Goal: Transaction & Acquisition: Purchase product/service

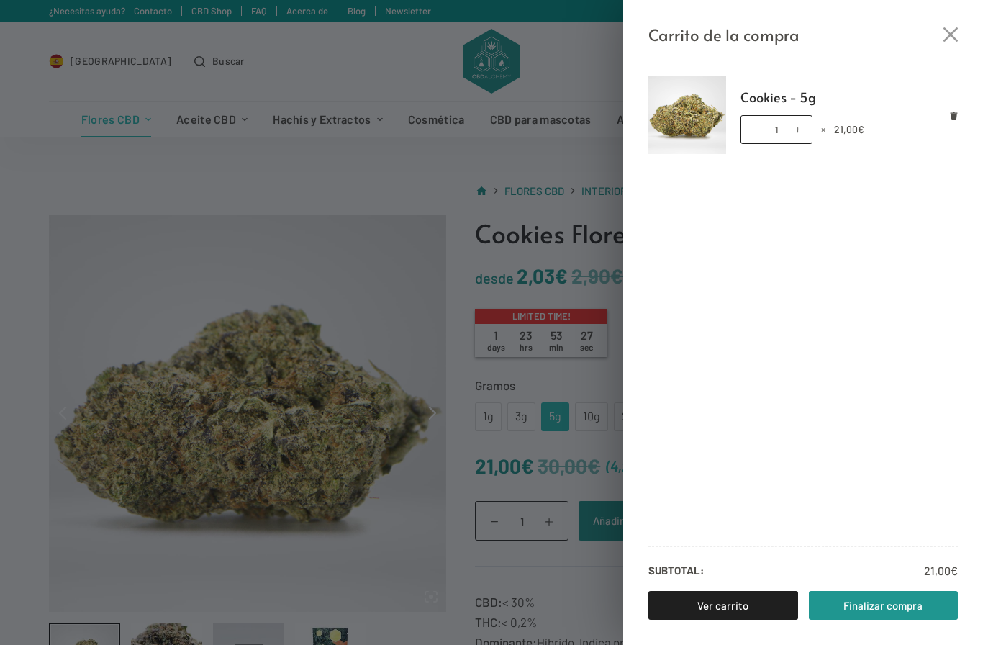
click at [948, 33] on icon "Cerrar el cajón del carrito" at bounding box center [951, 34] width 14 height 14
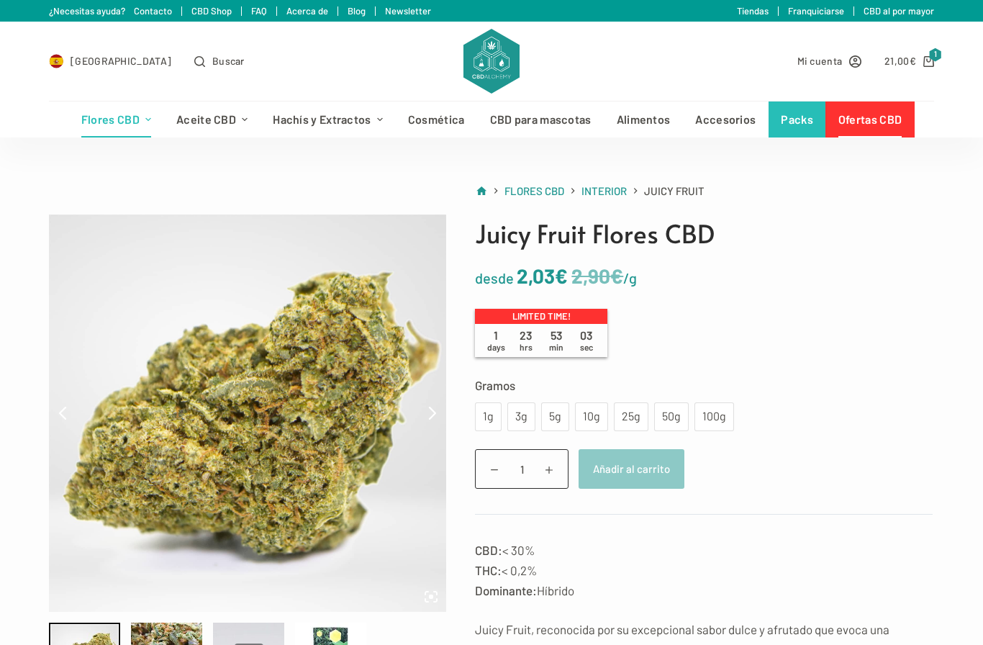
click at [553, 422] on div "5g" at bounding box center [555, 416] width 11 height 19
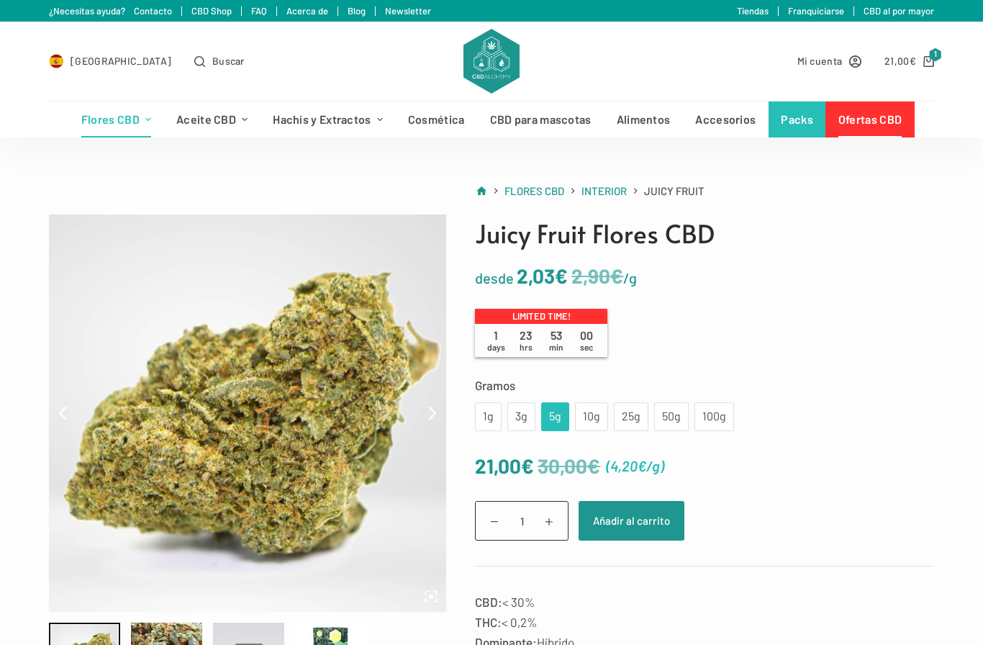
click at [643, 514] on button "Añadir al carrito" at bounding box center [632, 521] width 106 height 40
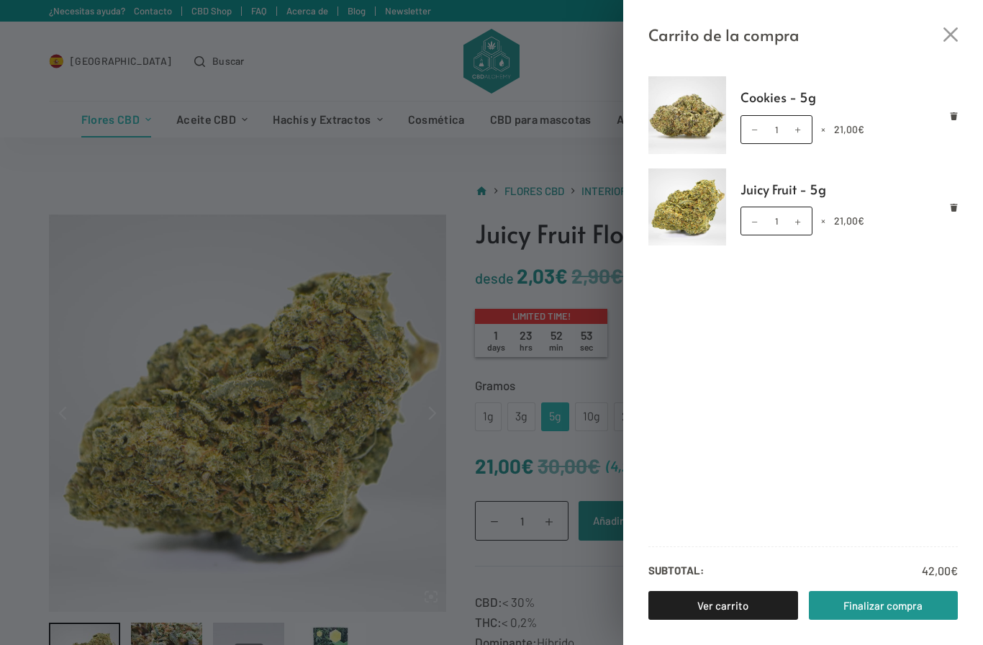
click at [954, 32] on icon "Cerrar el cajón del carrito" at bounding box center [951, 34] width 14 height 14
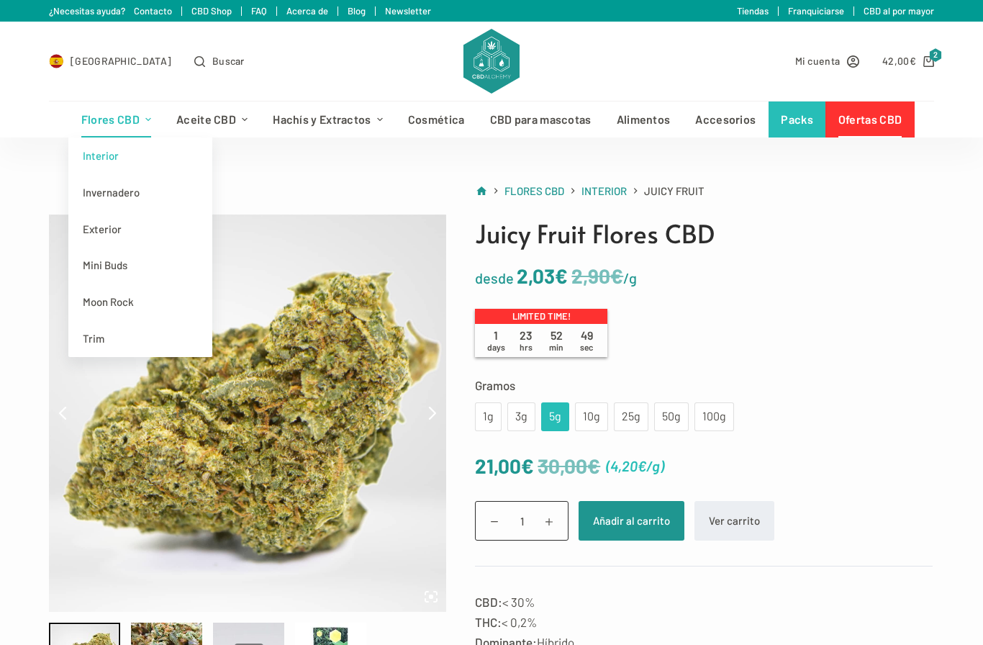
click at [100, 230] on link "Exterior" at bounding box center [140, 229] width 144 height 37
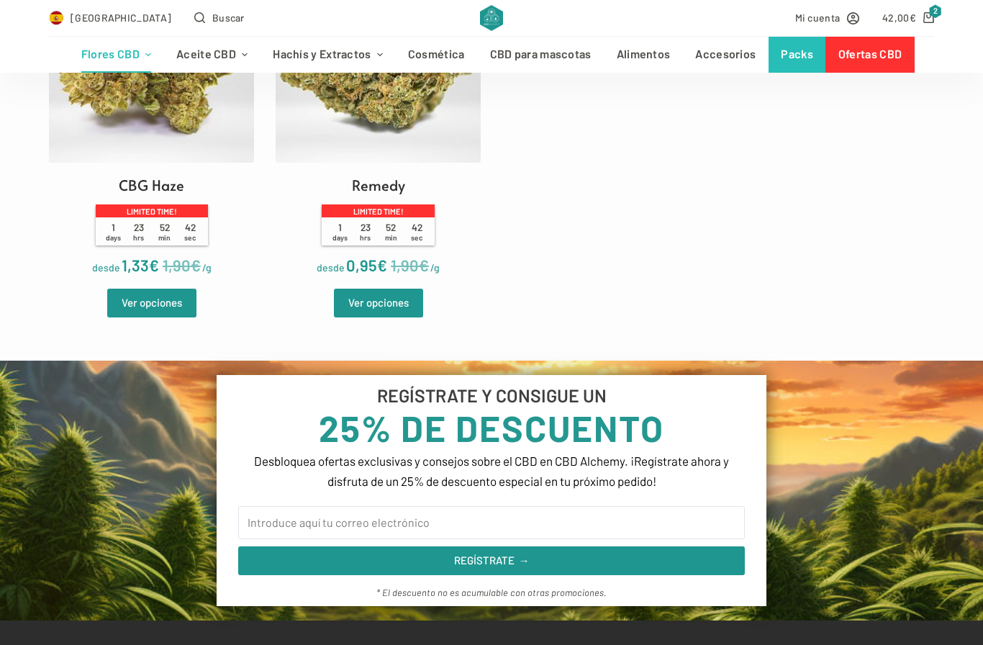
scroll to position [563, 0]
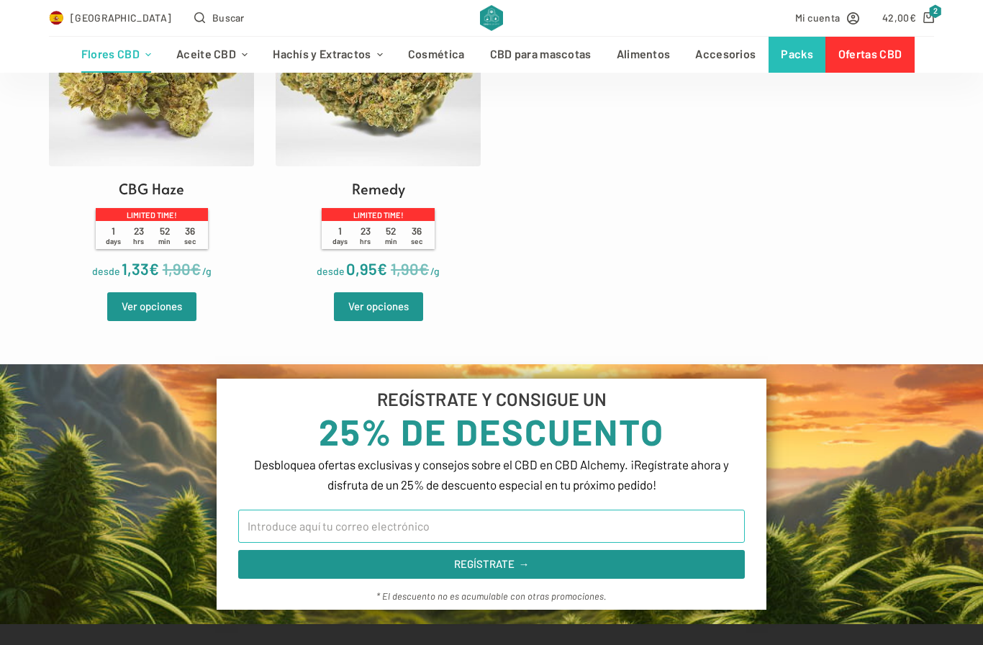
click at [299, 541] on input "Email" at bounding box center [491, 526] width 507 height 33
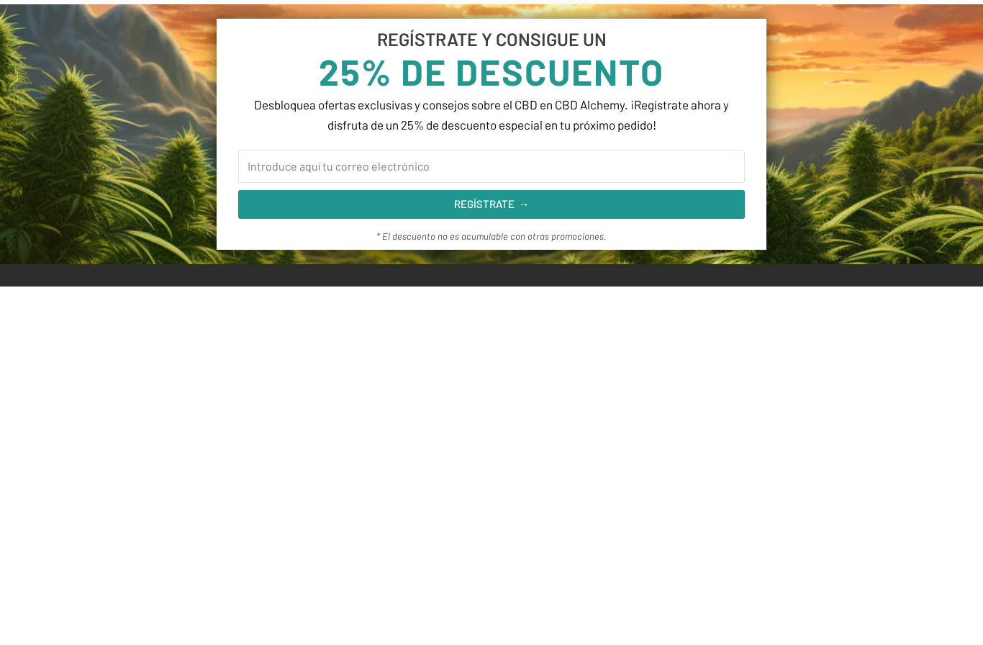
scroll to position [923, 0]
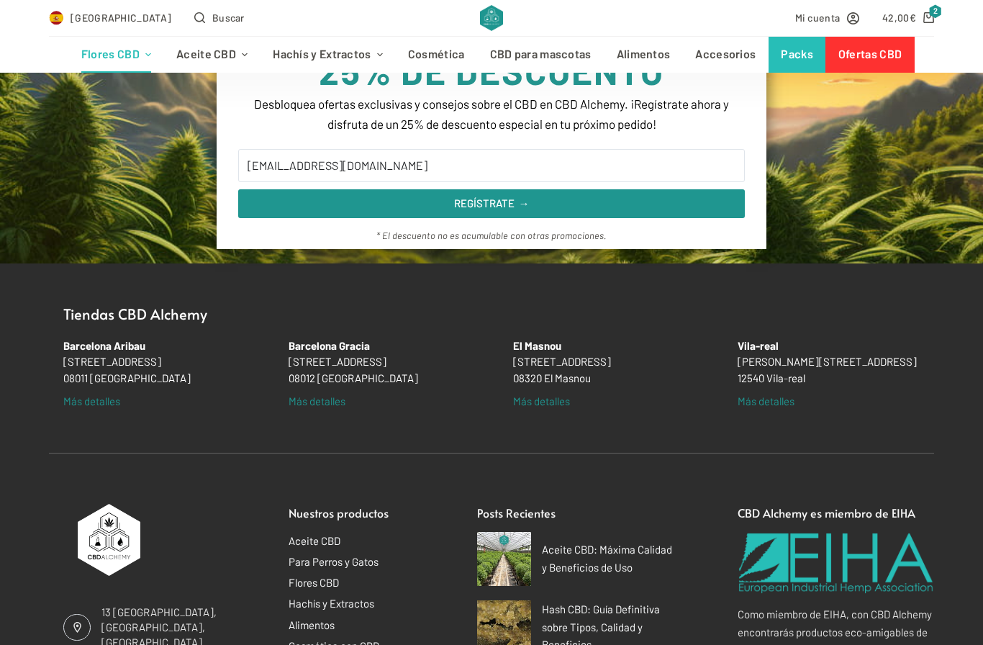
type input "aadishakti1931@gmail.com"
click at [427, 212] on button "REGÍSTRATE →" at bounding box center [491, 203] width 507 height 29
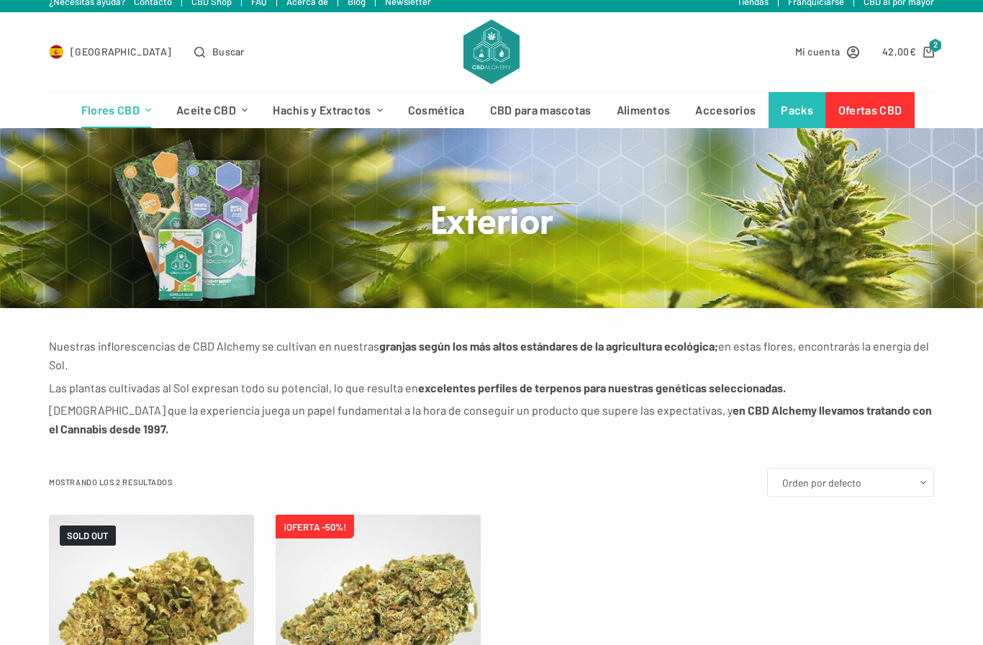
scroll to position [0, 0]
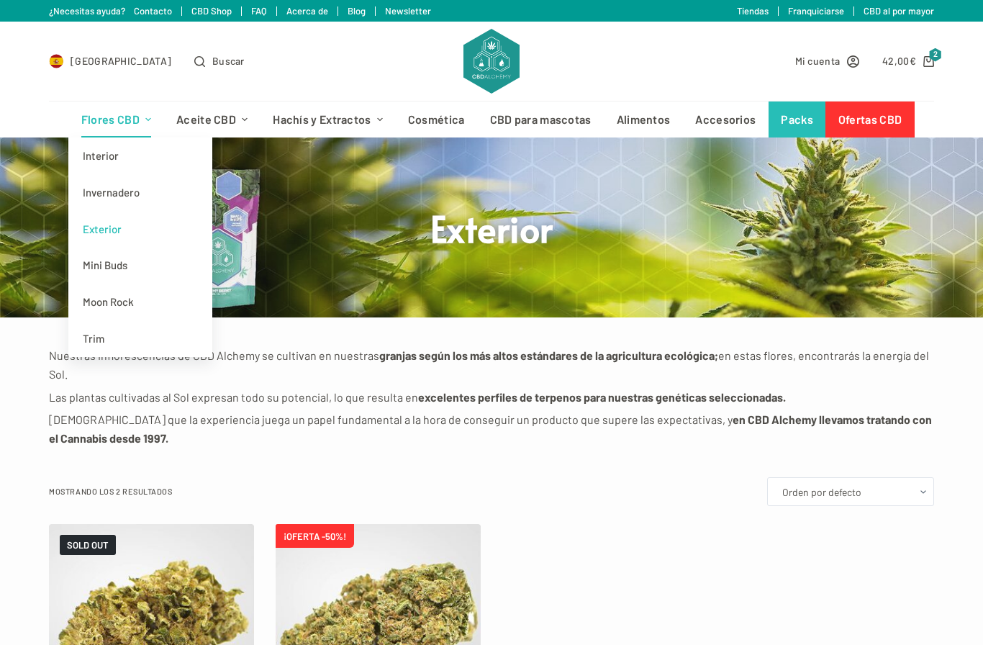
click at [108, 127] on link "Flores CBD" at bounding box center [115, 119] width 95 height 36
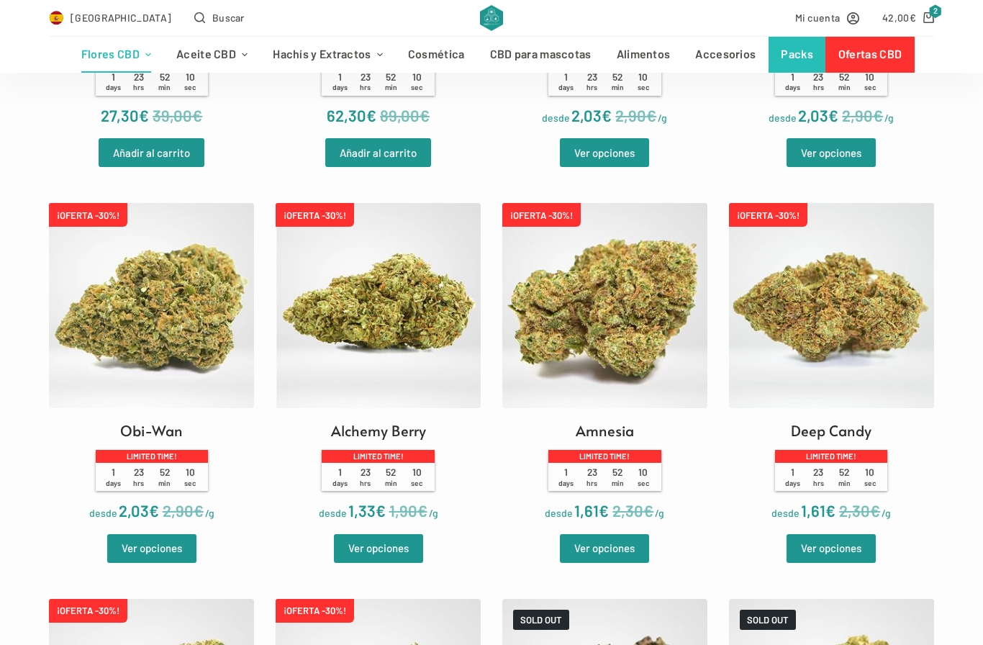
scroll to position [1125, 0]
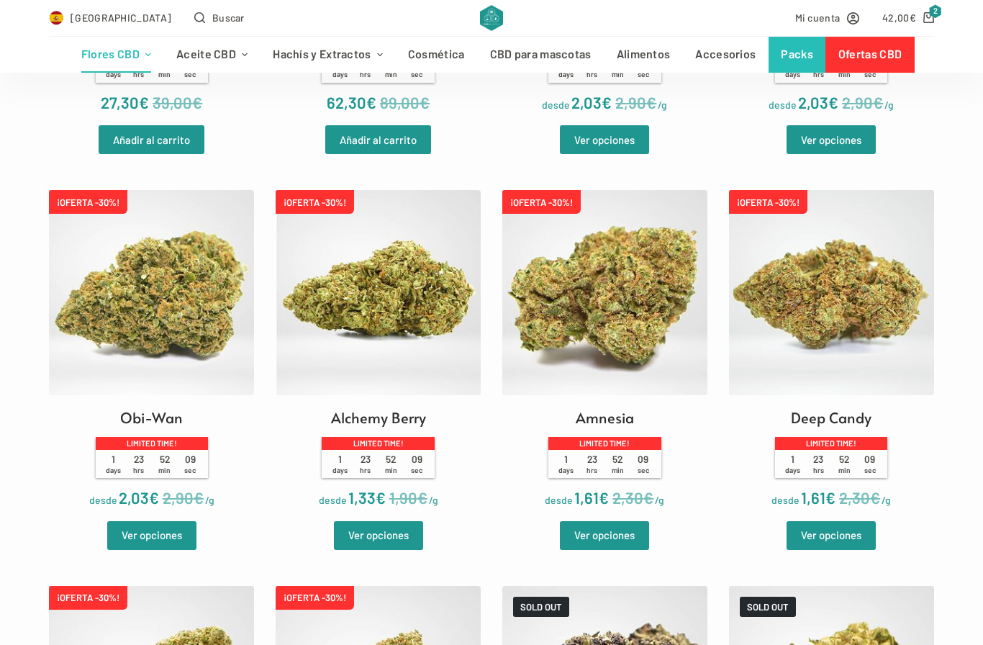
click at [371, 549] on link "Ver opciones" at bounding box center [378, 535] width 89 height 29
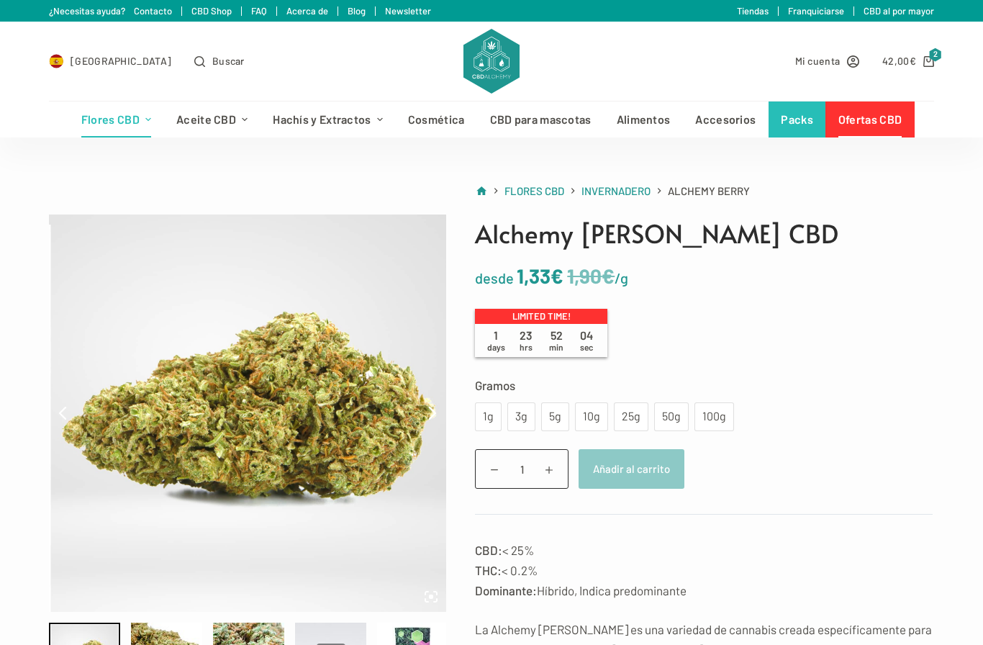
click at [592, 414] on div "10g" at bounding box center [592, 416] width 16 height 19
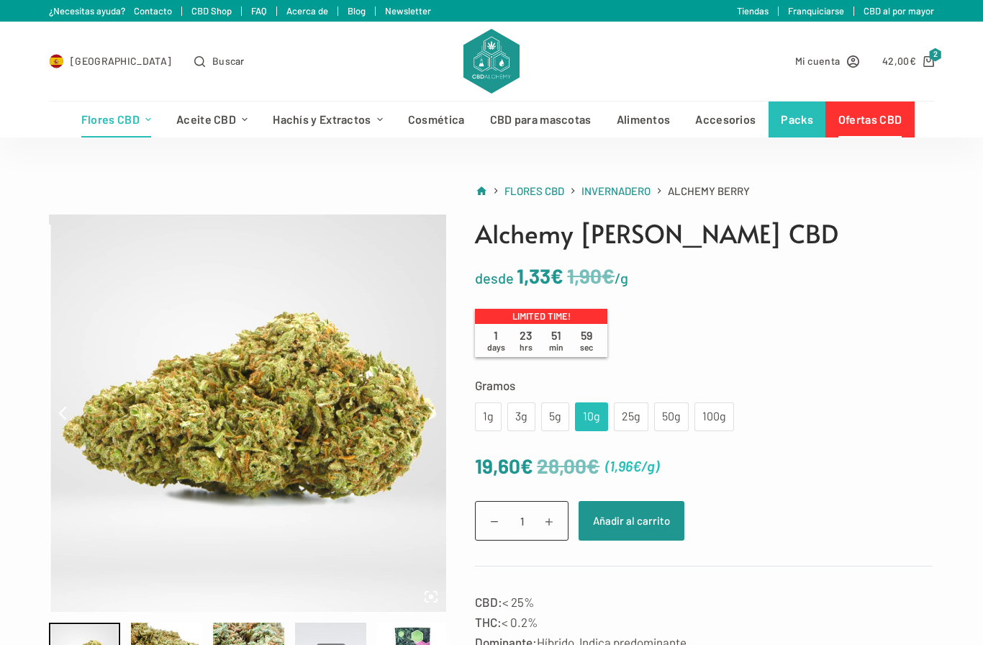
click at [623, 421] on div "25g" at bounding box center [631, 416] width 17 height 19
click at [589, 417] on div "10g" at bounding box center [592, 416] width 16 height 19
click at [644, 524] on button "Añadir al carrito" at bounding box center [632, 521] width 106 height 40
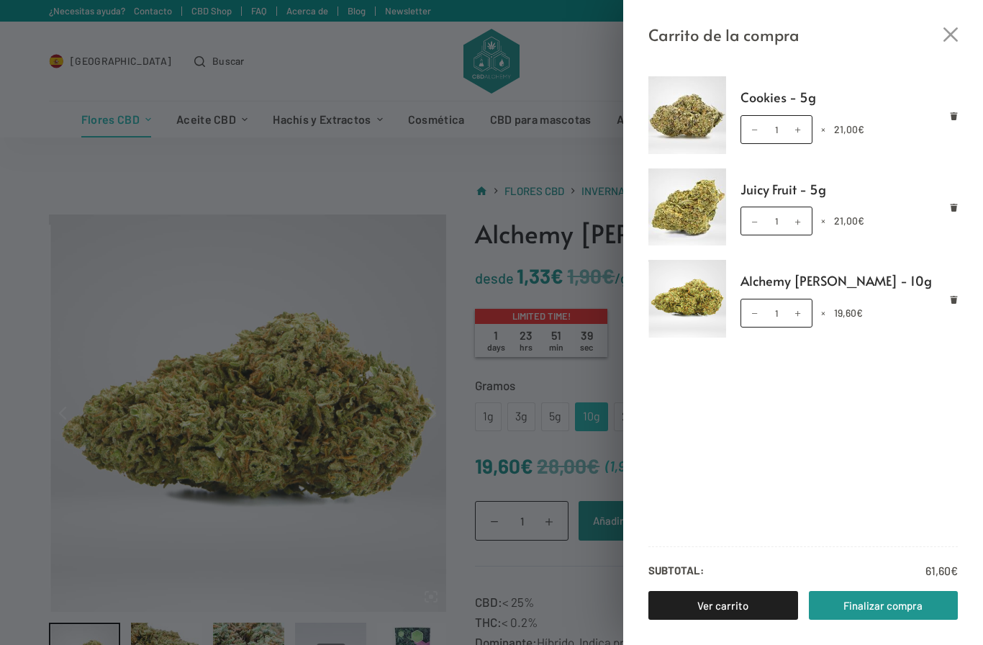
click at [512, 586] on div "Carrito de la compra Cookies - 5g Cookies - 5g cantidad 1 × 21,00 € Juicy Fruit…" at bounding box center [491, 322] width 983 height 645
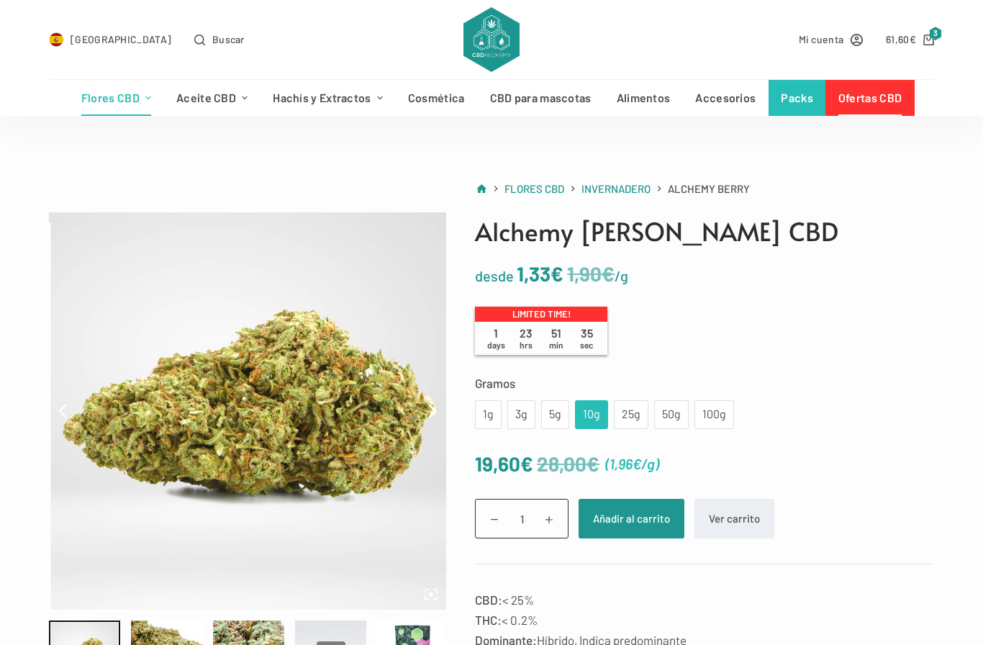
scroll to position [43, 0]
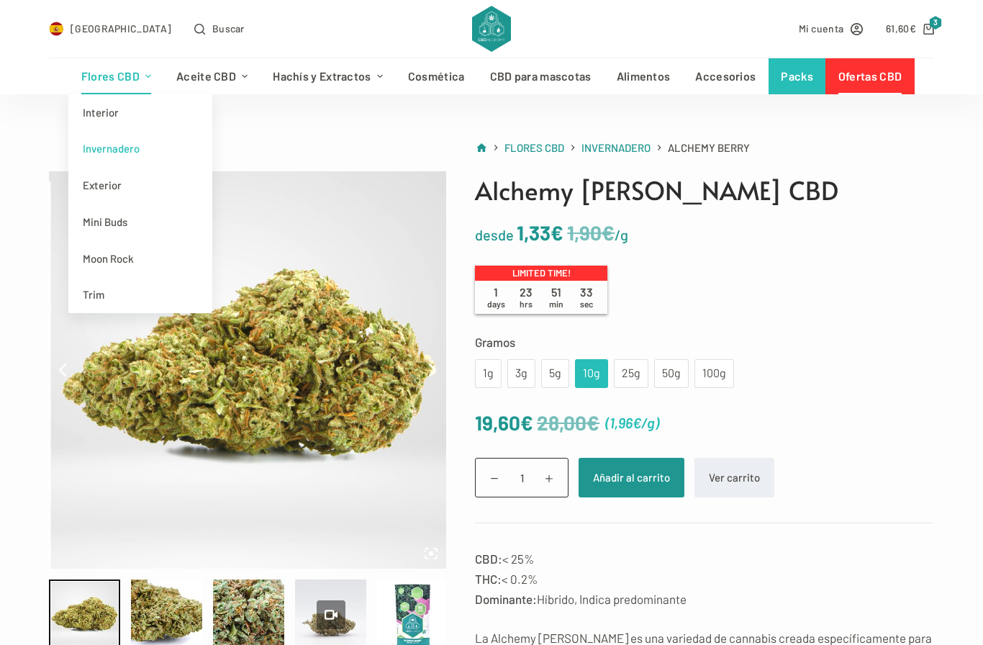
click at [109, 80] on link "Flores CBD" at bounding box center [115, 76] width 95 height 36
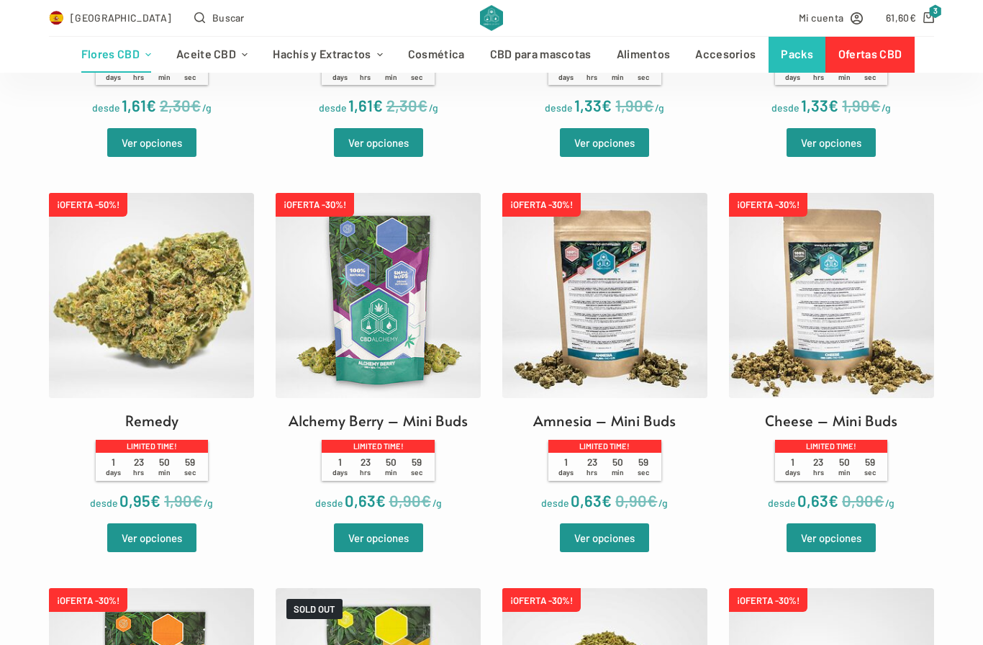
scroll to position [1915, 0]
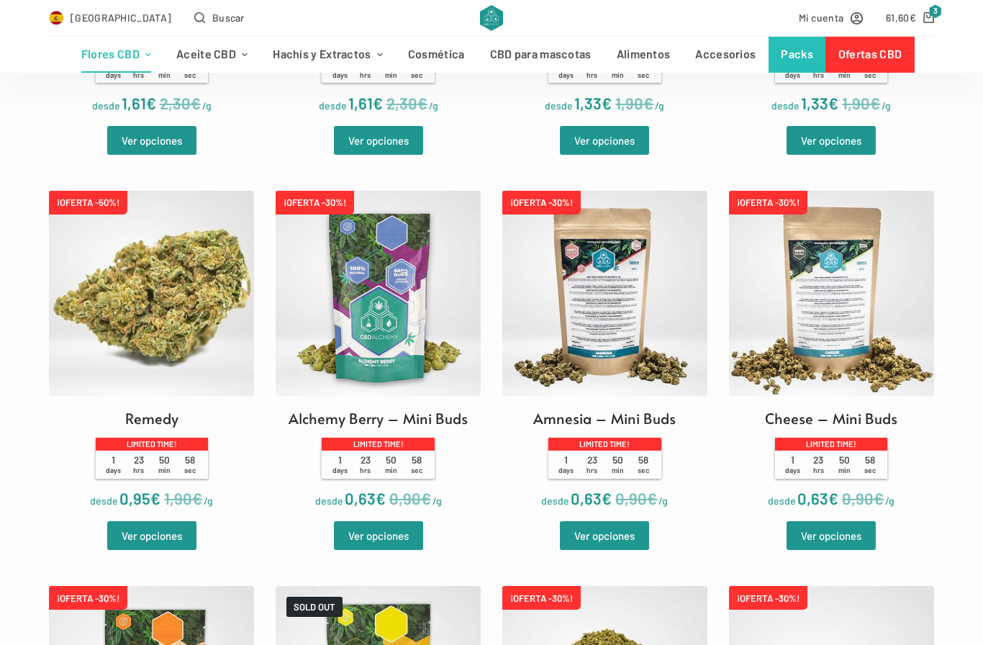
click at [397, 363] on img at bounding box center [378, 293] width 205 height 205
click at [391, 548] on link "Ver opciones" at bounding box center [378, 535] width 89 height 29
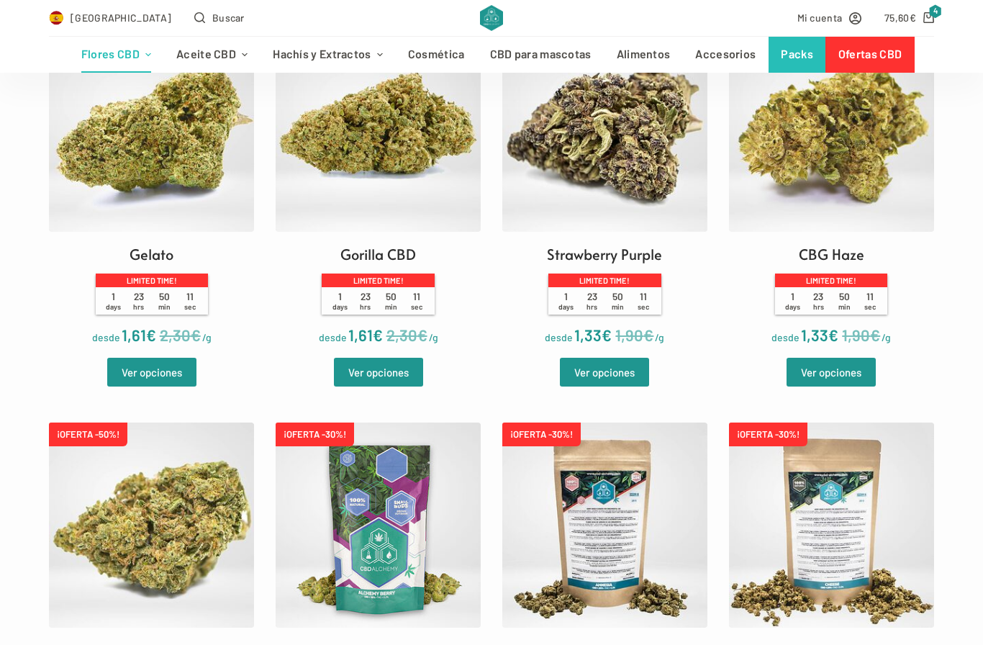
scroll to position [1675, 0]
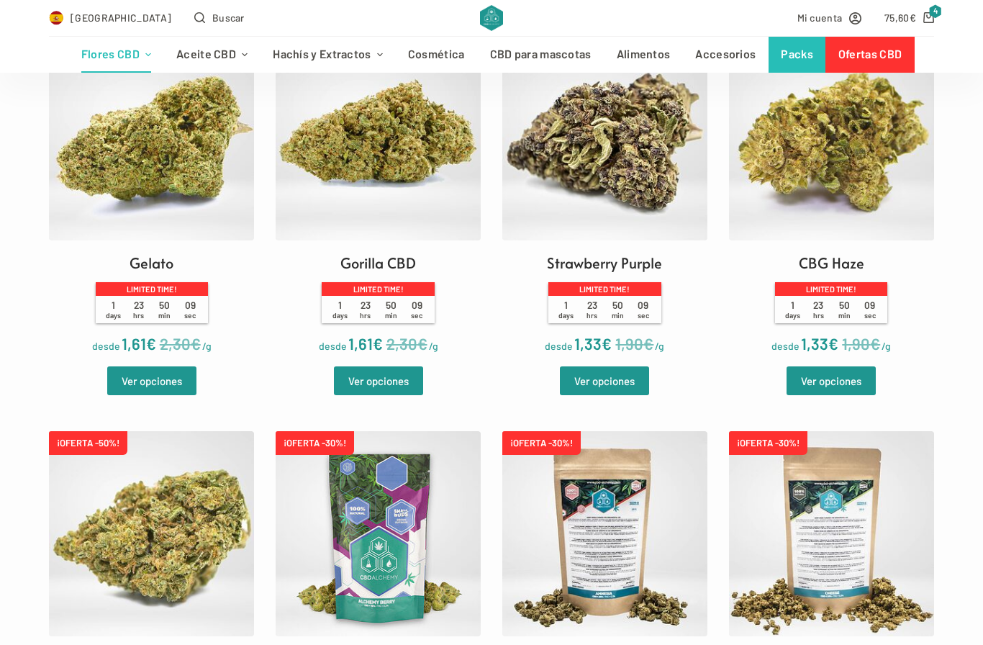
click at [168, 395] on link "Ver opciones" at bounding box center [151, 380] width 89 height 29
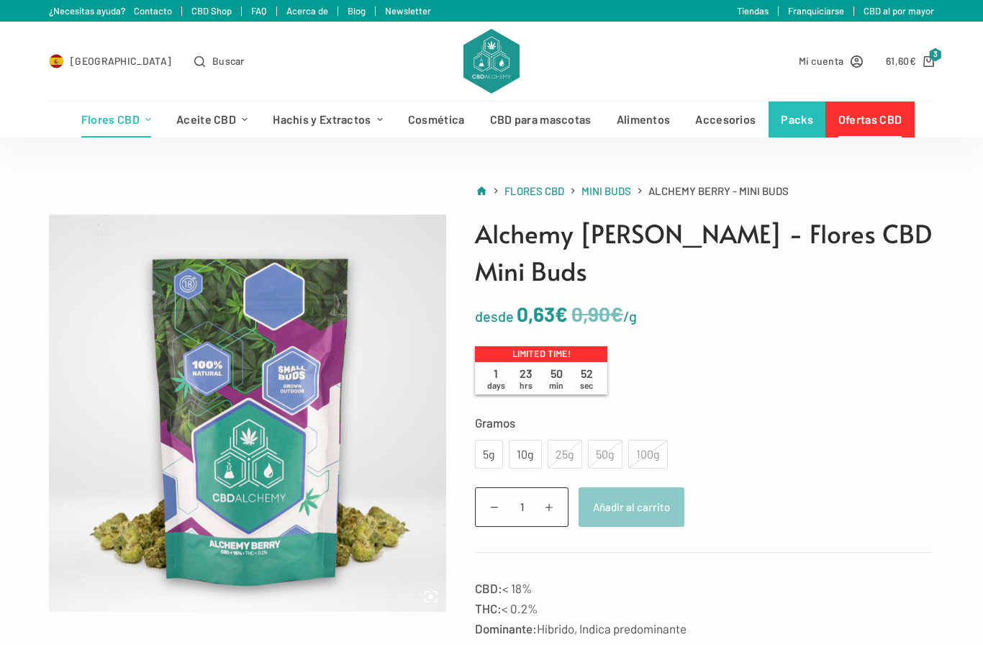
click at [522, 445] on div "10g" at bounding box center [525, 454] width 16 height 19
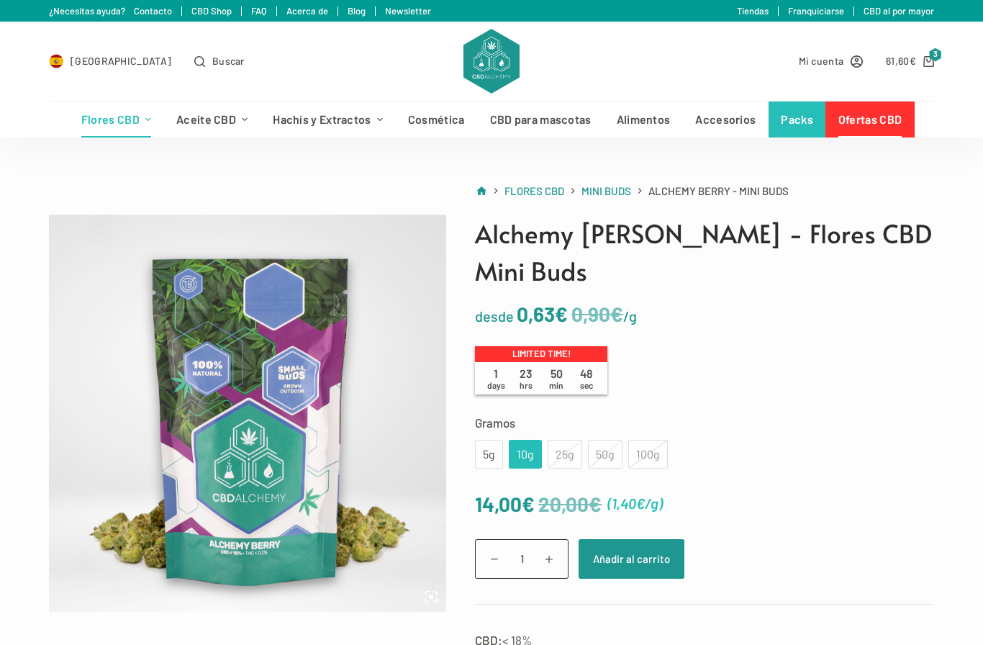
click at [558, 548] on span at bounding box center [549, 559] width 22 height 22
click at [494, 548] on span at bounding box center [495, 559] width 22 height 22
type input "1"
click at [638, 539] on button "Añadir al carrito" at bounding box center [632, 559] width 106 height 40
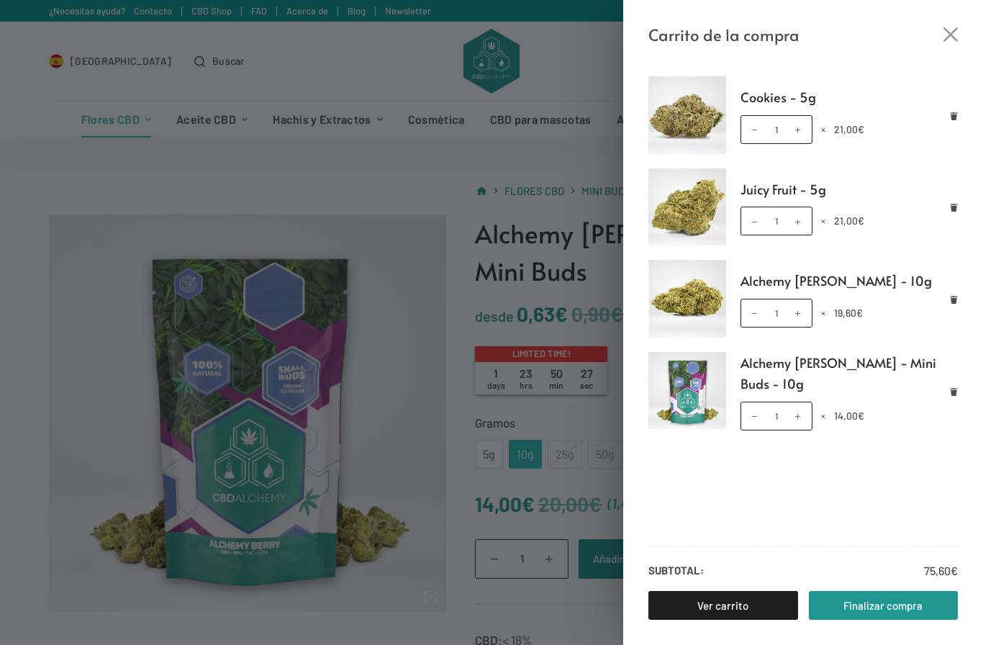
click at [325, 189] on div "Carrito de la compra Cookies - 5g Cookies - 5g cantidad 1 × 21,00 € Juicy Fruit…" at bounding box center [491, 322] width 983 height 645
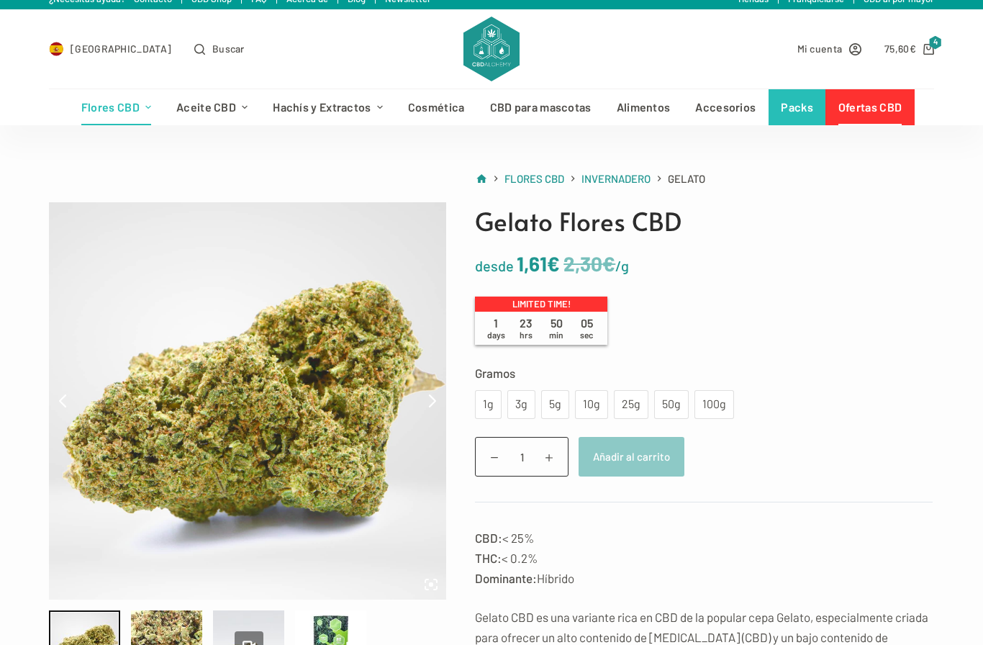
scroll to position [14, 0]
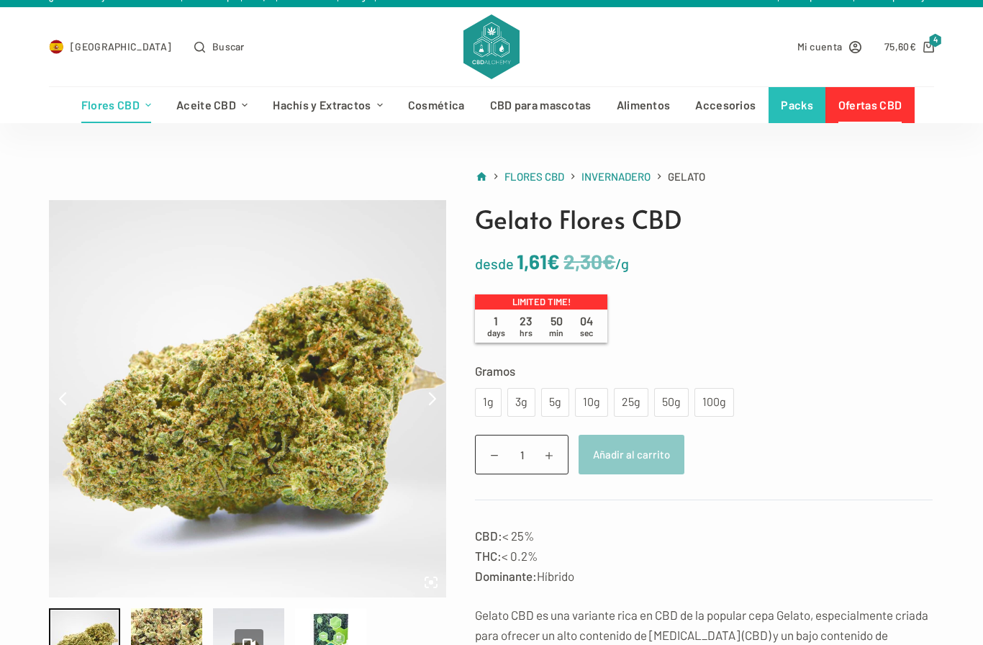
click at [556, 398] on div "5g" at bounding box center [555, 402] width 11 height 19
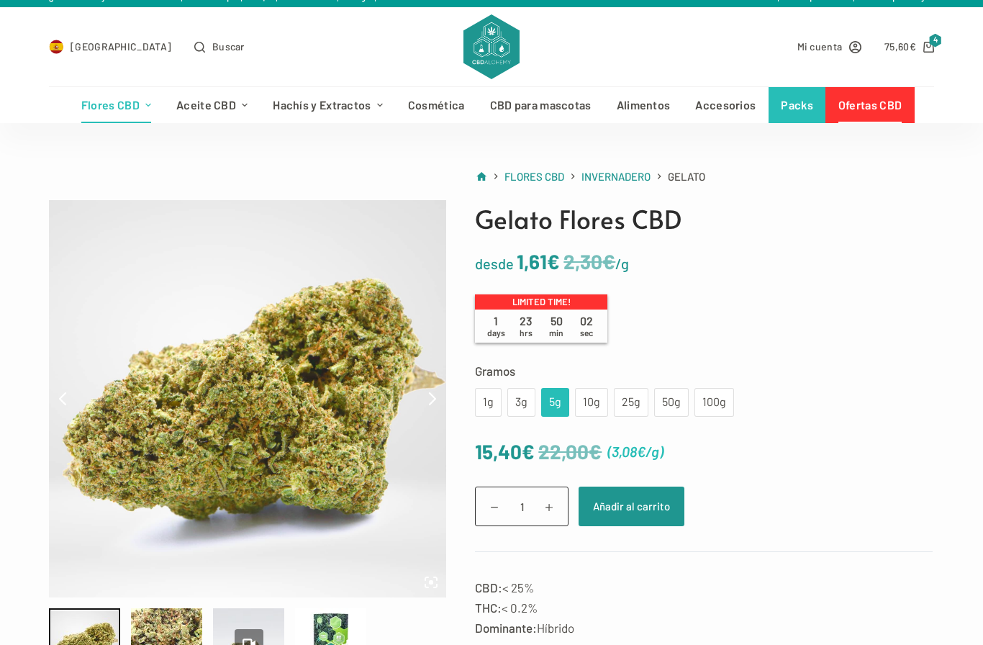
click at [588, 410] on div "10g" at bounding box center [592, 402] width 16 height 19
click at [551, 399] on div "5g" at bounding box center [555, 402] width 11 height 19
click at [645, 502] on button "Añadir al carrito" at bounding box center [632, 507] width 106 height 40
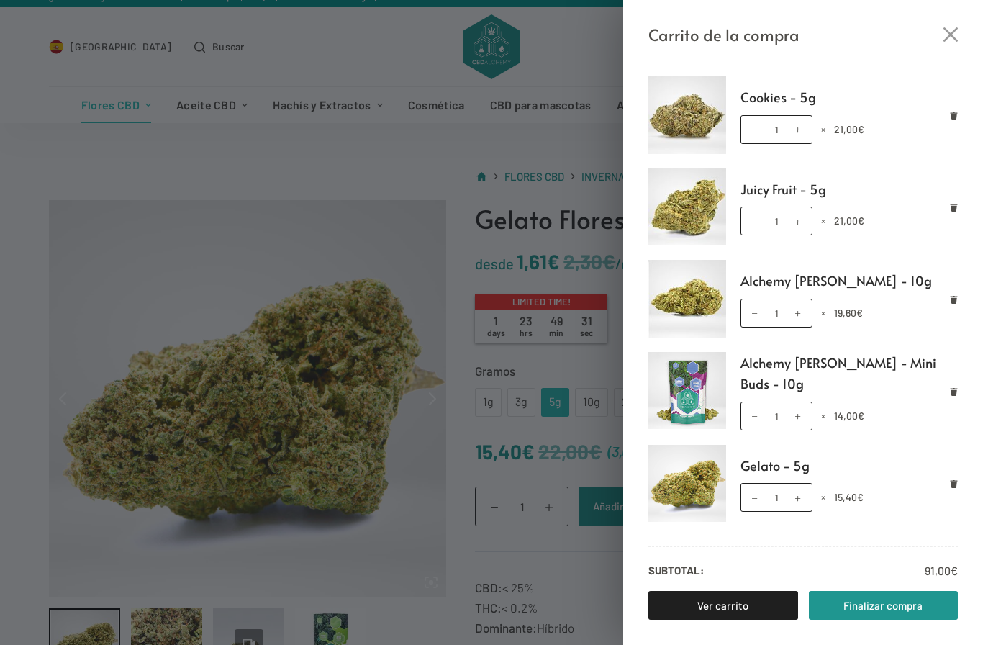
click at [473, 638] on div "Carrito de la compra Cookies - 5g Cookies - 5g cantidad 1 × 21,00 € Juicy Fruit…" at bounding box center [491, 322] width 983 height 645
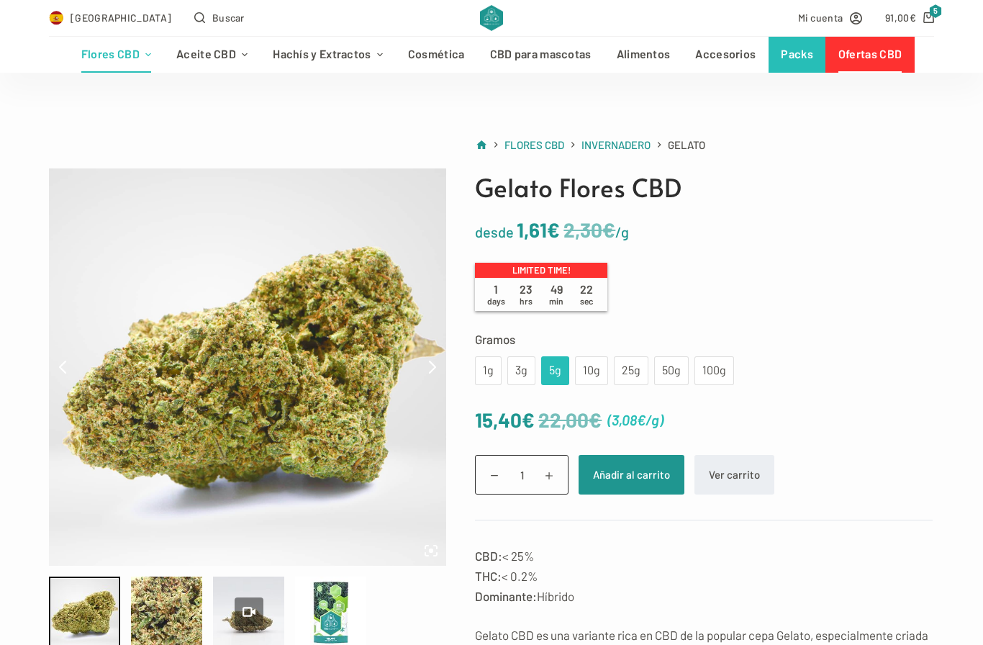
scroll to position [0, 0]
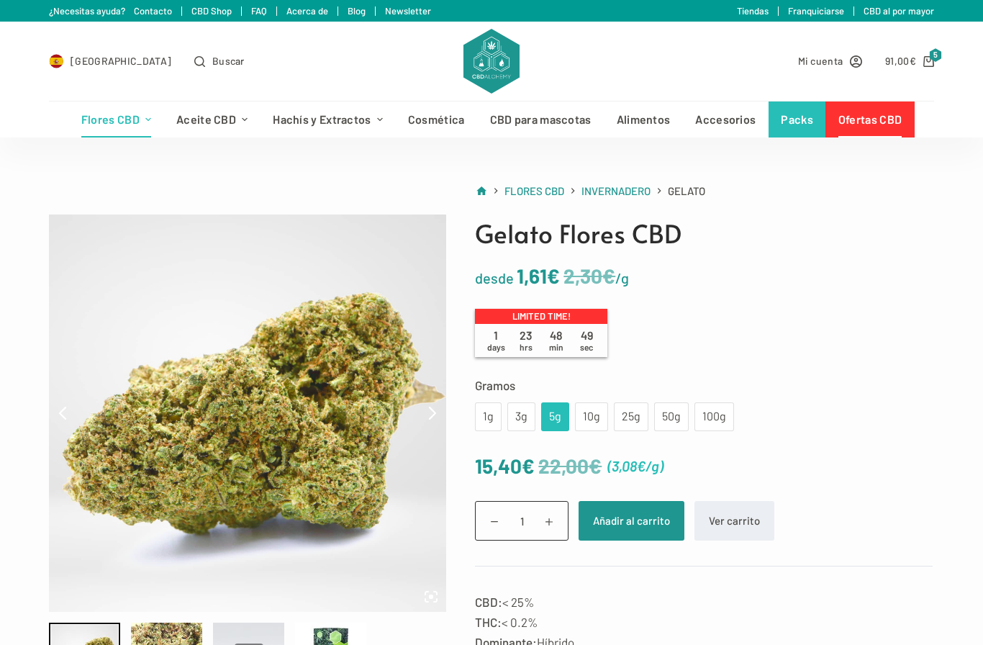
click at [868, 117] on link "Ofertas CBD" at bounding box center [869, 119] width 89 height 36
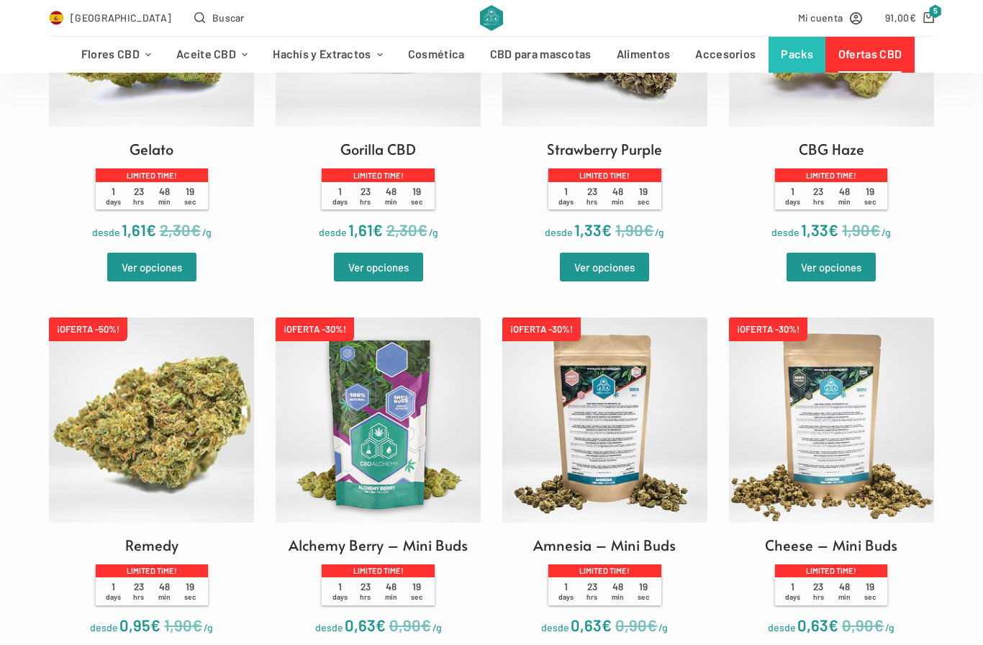
scroll to position [1842, 0]
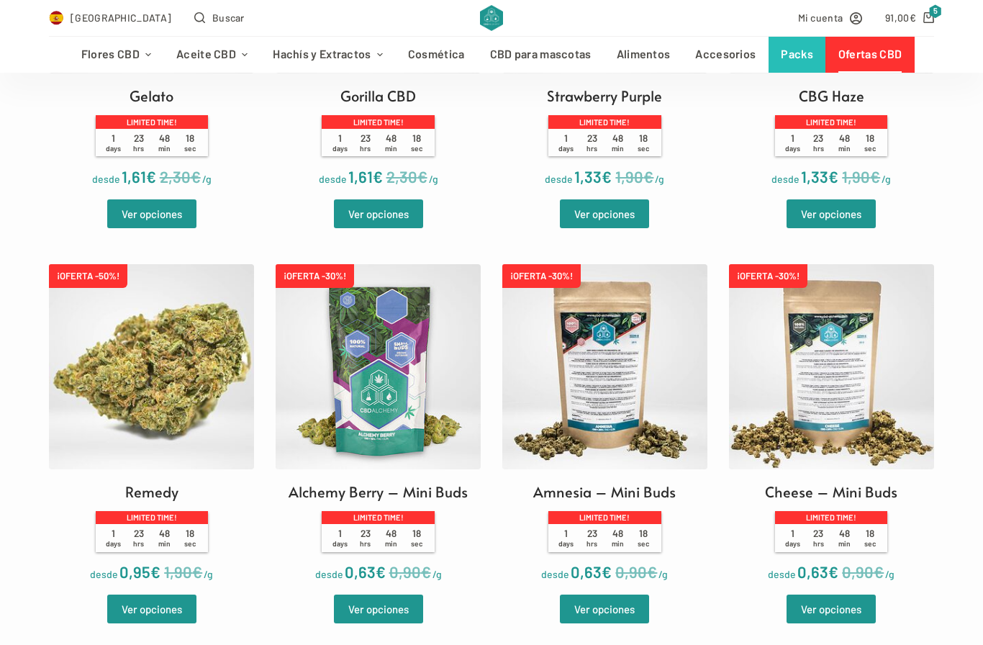
click at [936, 10] on span "5" at bounding box center [935, 11] width 13 height 14
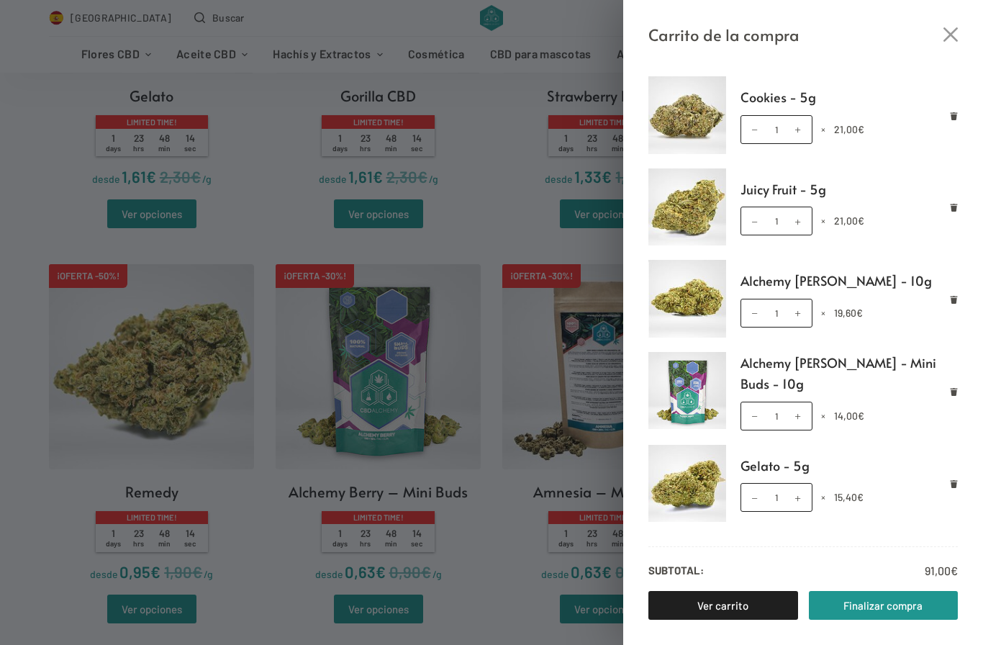
click at [502, 599] on div "Carrito de la compra Cookies - 5g Cookies - 5g cantidad 1 × 21,00 € Juicy Fruit…" at bounding box center [491, 322] width 983 height 645
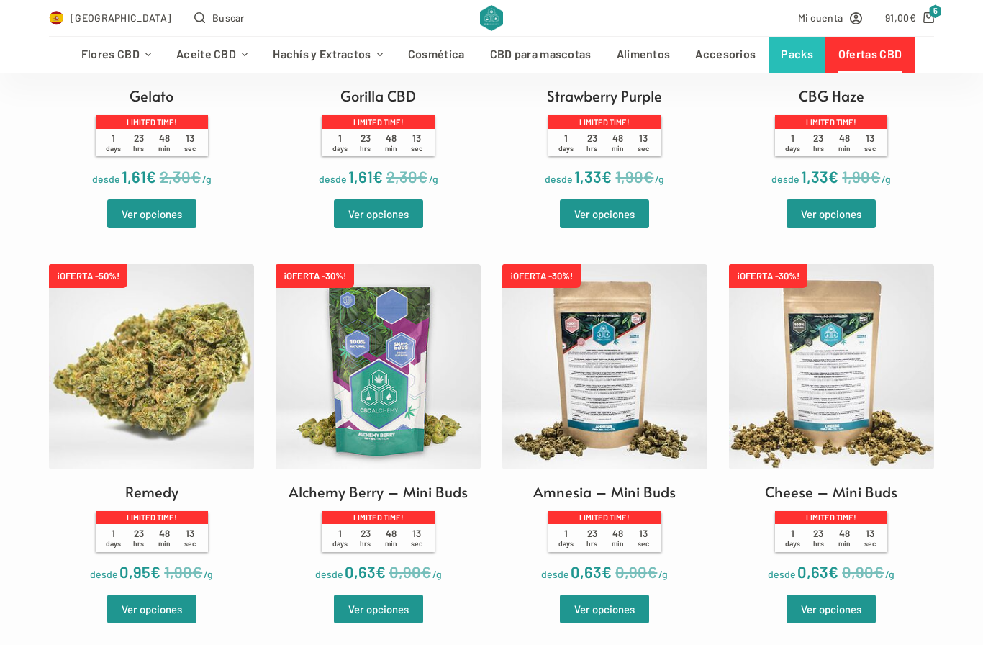
click at [387, 228] on link "Ver opciones" at bounding box center [378, 213] width 89 height 29
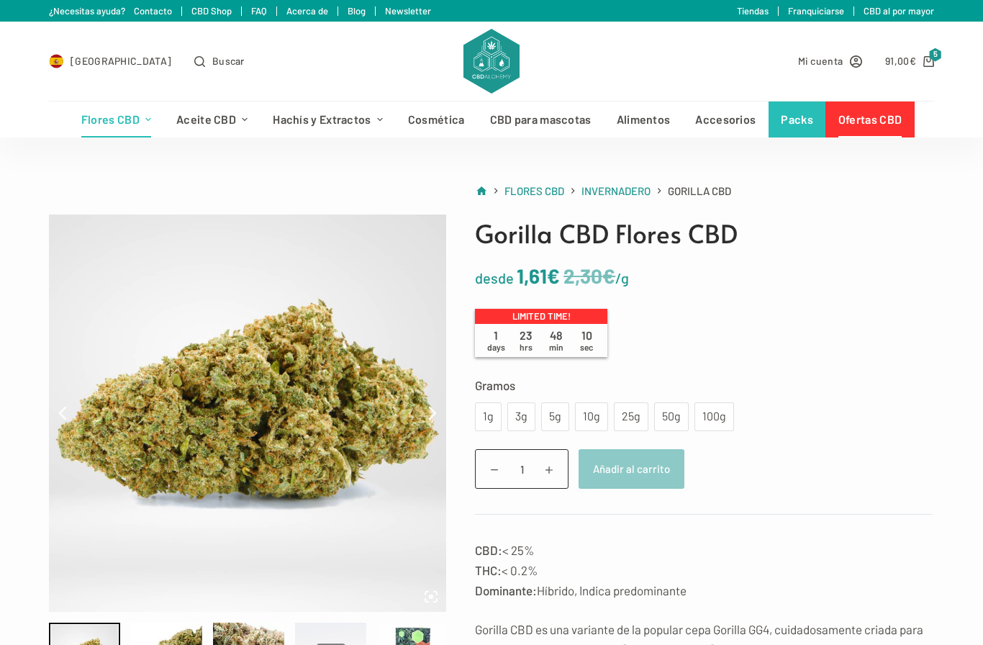
click at [556, 414] on div "5g" at bounding box center [555, 416] width 11 height 19
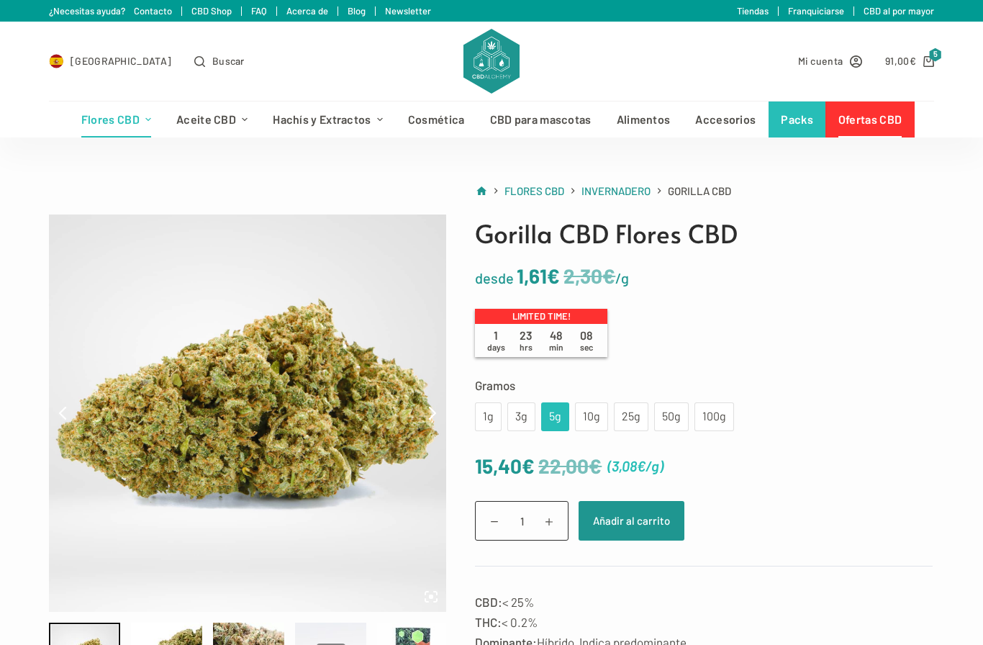
click at [641, 531] on button "Añadir al carrito" at bounding box center [632, 521] width 106 height 40
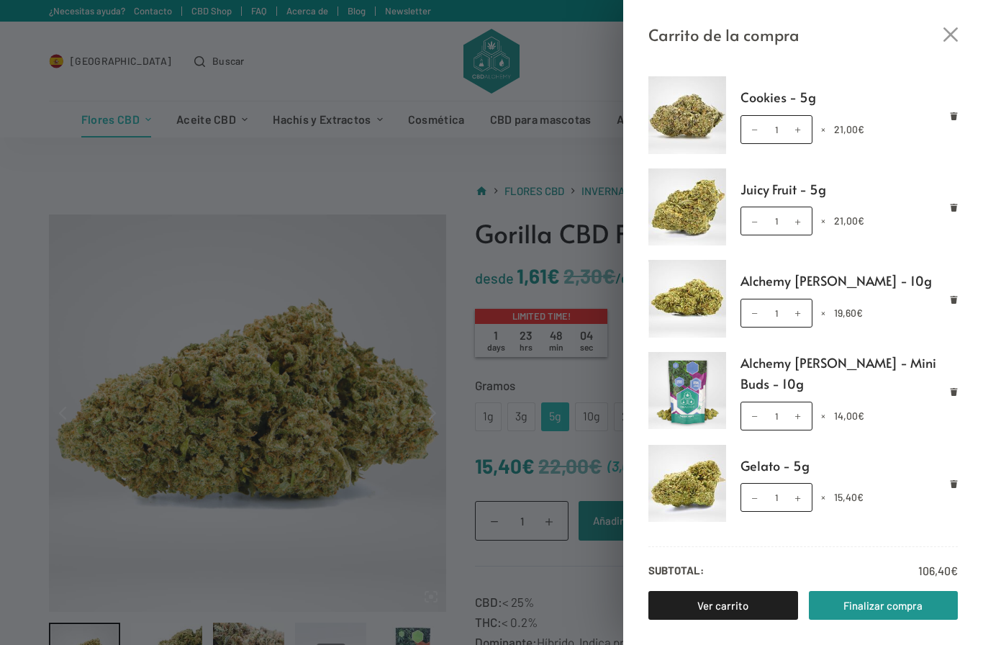
click at [581, 587] on div "Carrito de la compra Cookies - 5g Cookies - 5g cantidad 1 × 21,00 € Juicy Fruit…" at bounding box center [491, 322] width 983 height 645
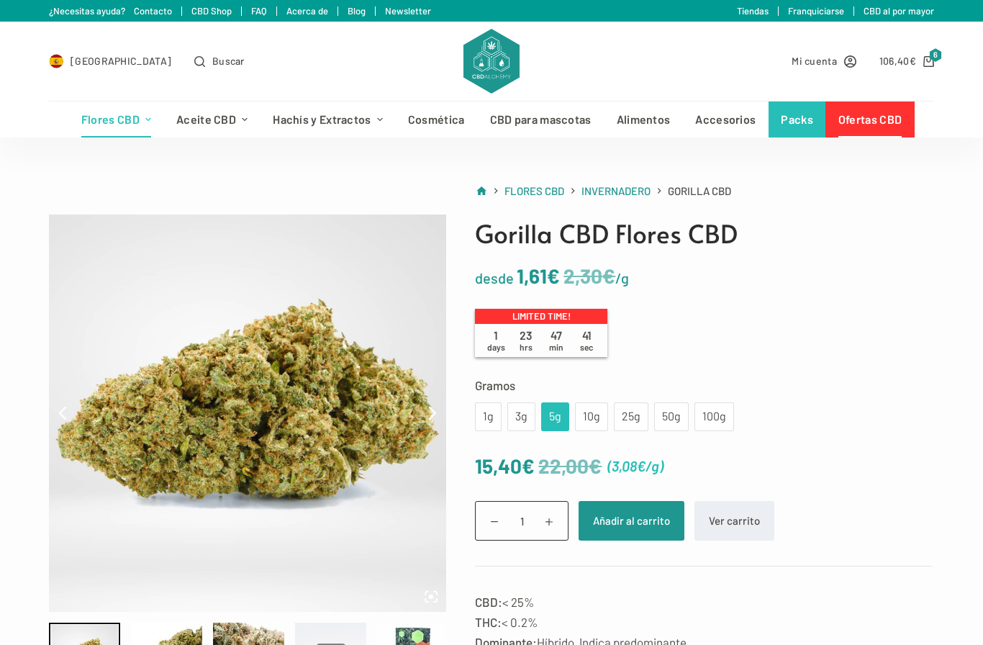
click at [936, 55] on span "6" at bounding box center [935, 55] width 13 height 14
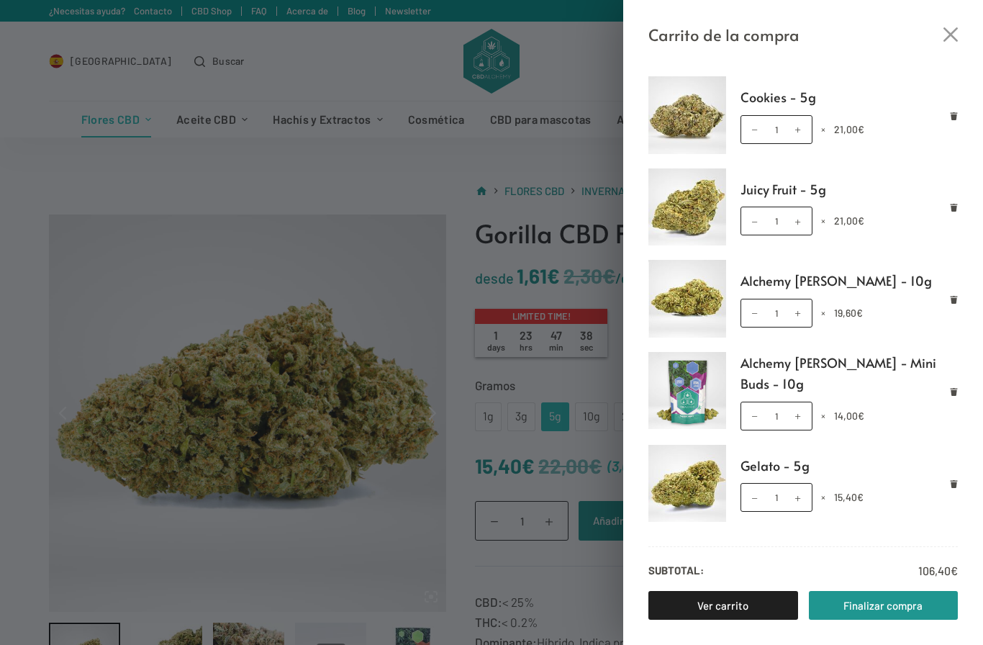
click at [862, 597] on link "Finalizar compra" at bounding box center [884, 605] width 150 height 29
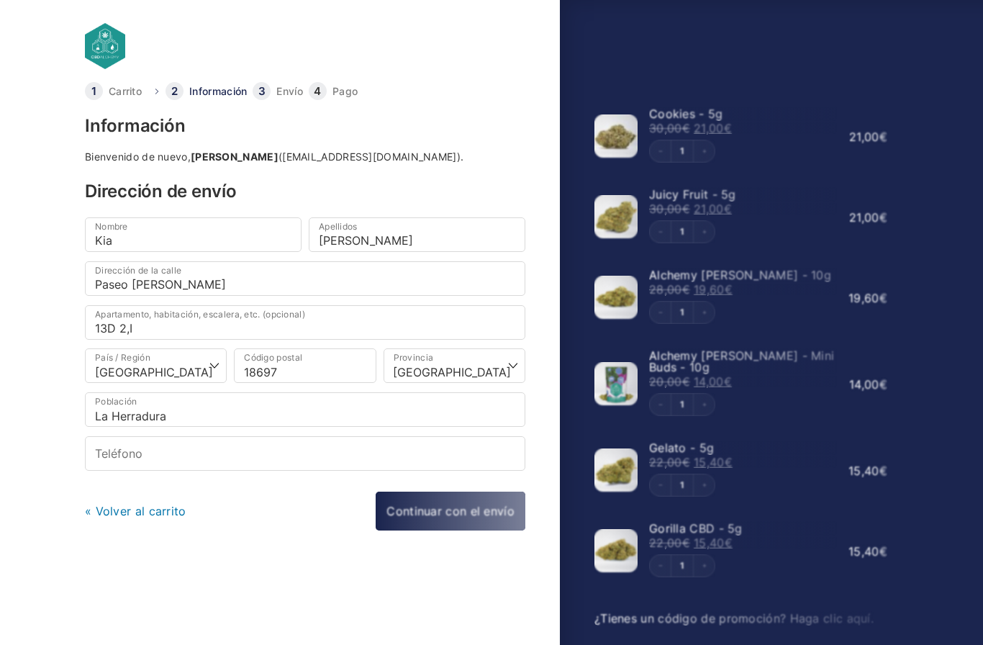
select select "GR"
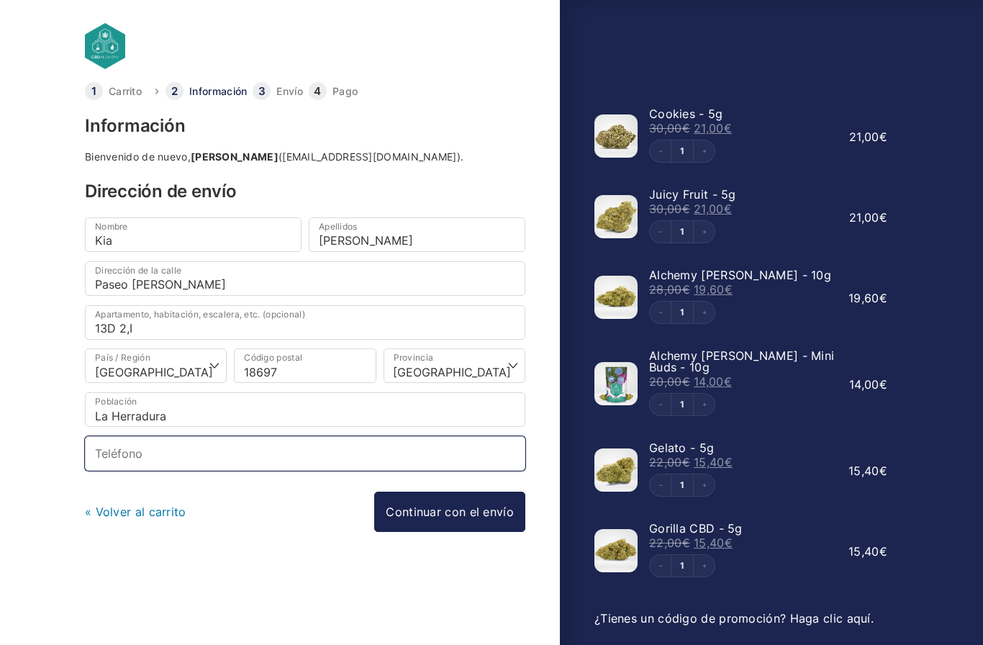
click at [210, 458] on input "Teléfono *" at bounding box center [305, 453] width 440 height 35
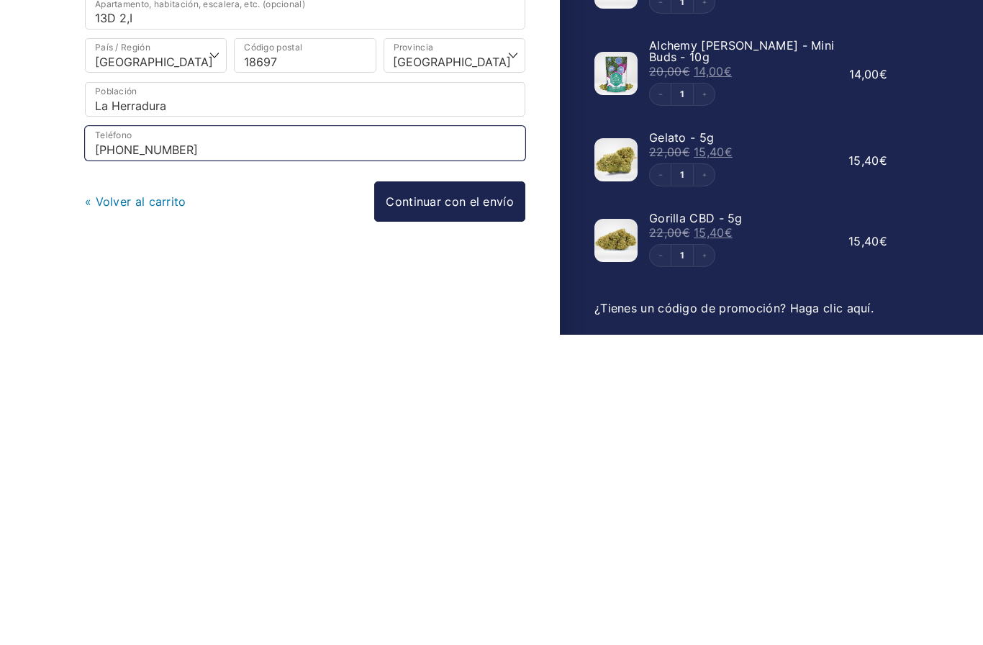
type input "+34 620 424890"
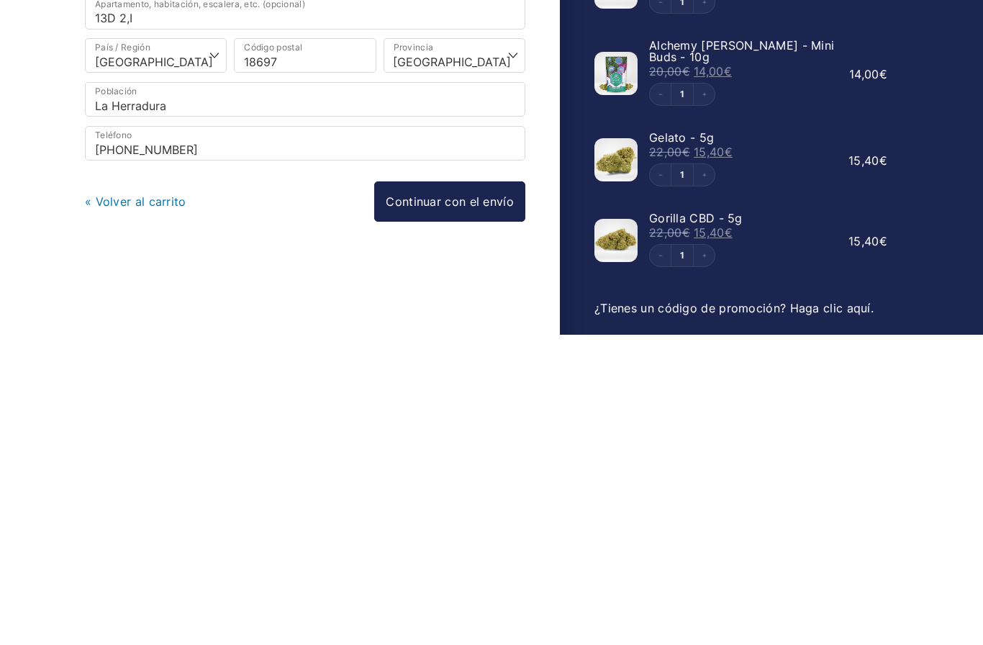
click at [452, 492] on link "Continuar con el envío" at bounding box center [449, 512] width 151 height 40
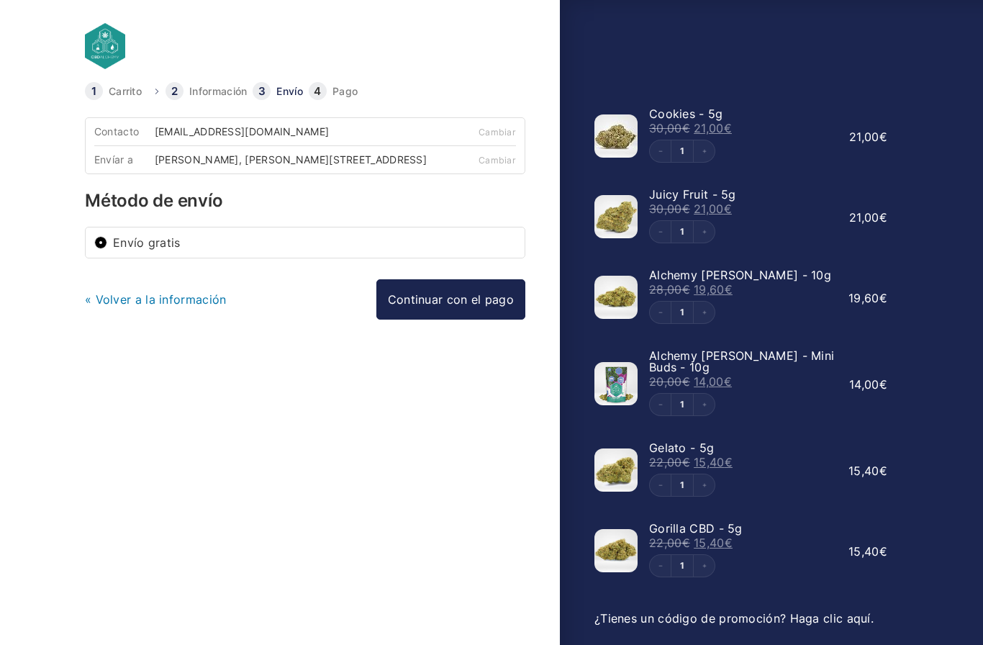
click at [469, 312] on link "Continuar con el pago" at bounding box center [450, 299] width 149 height 40
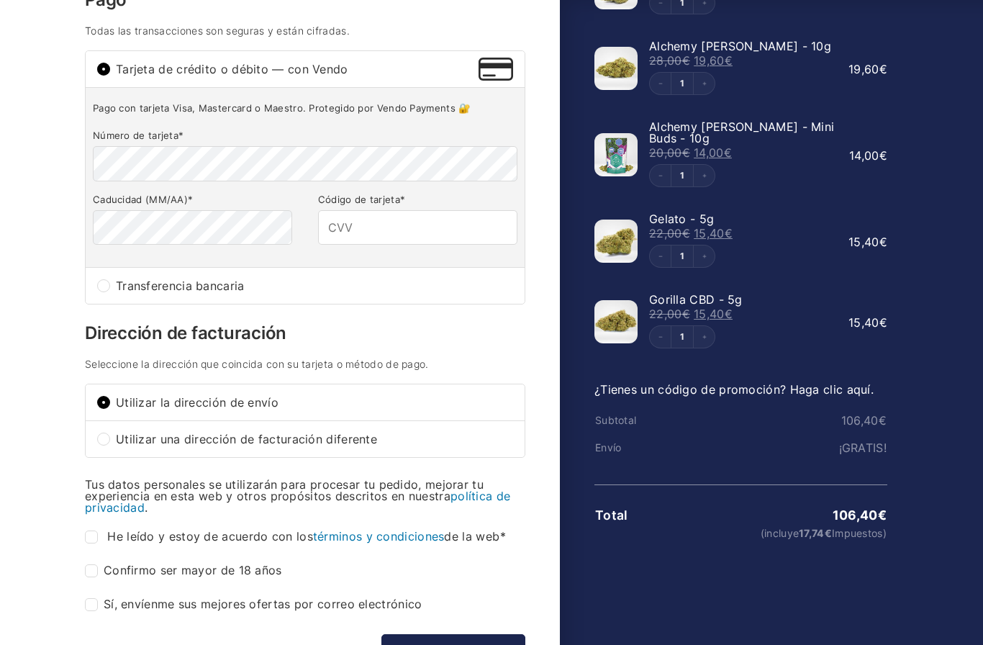
scroll to position [230, 0]
click at [104, 441] on input "Utilizar una dirección de facturación diferente" at bounding box center [103, 438] width 13 height 13
radio input "true"
type input "620424890"
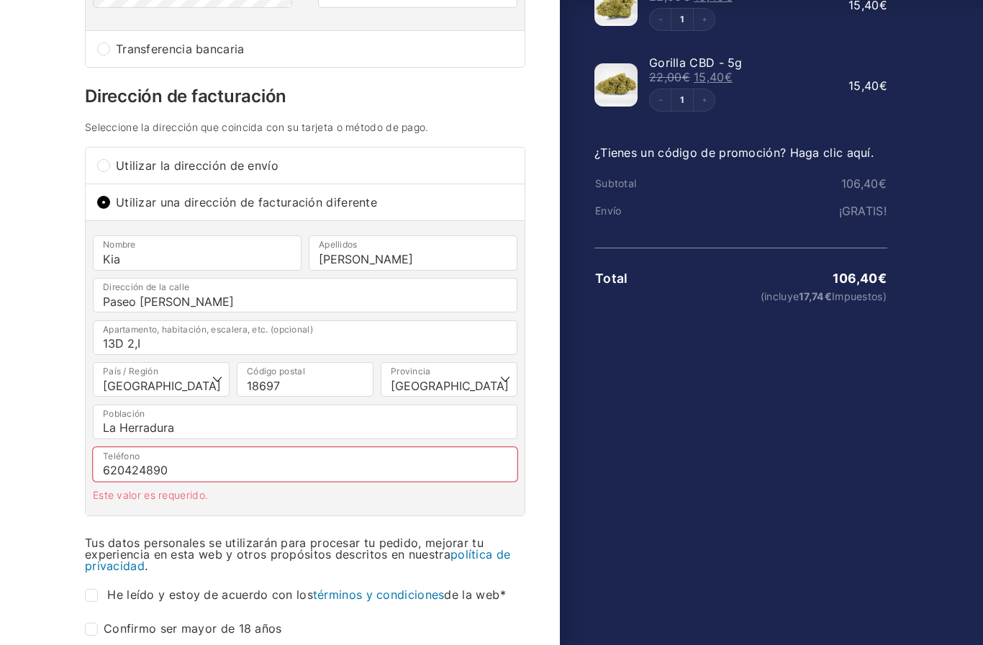
scroll to position [466, 0]
click at [214, 394] on select "Selecciona un país/región… Alemania Austria Bulgaria Bélgica Chipre Croacia Din…" at bounding box center [161, 378] width 137 height 35
click at [216, 391] on select "Selecciona un país/región… Alemania Austria Bulgaria Bélgica Chipre Croacia Din…" at bounding box center [161, 378] width 137 height 35
select select
click at [191, 385] on select "Selecciona un país/región… Alemania Austria Bulgaria Bélgica Chipre Croacia Din…" at bounding box center [161, 378] width 137 height 35
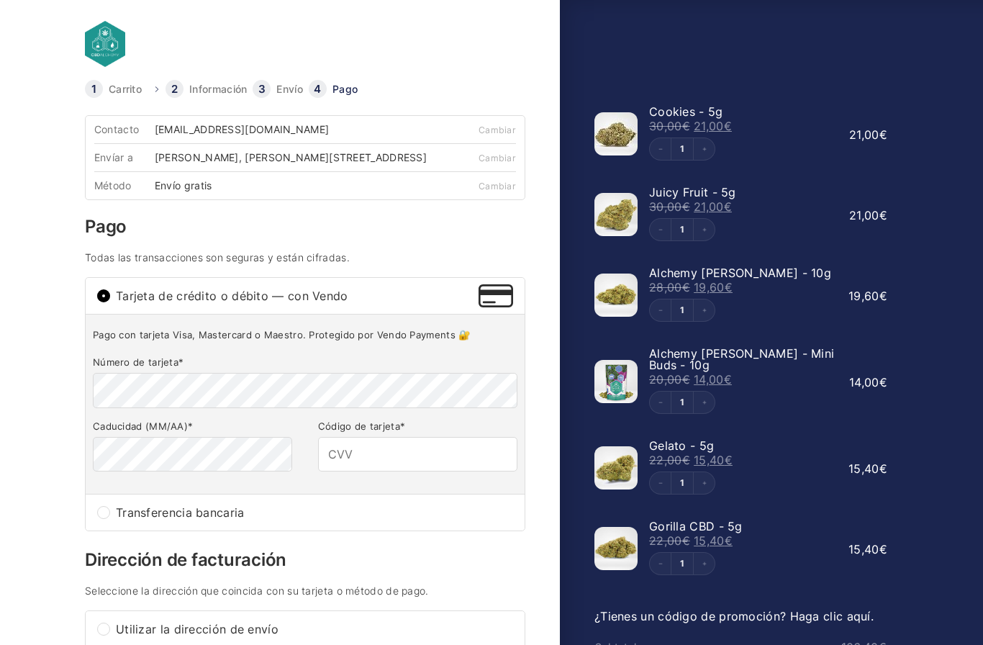
scroll to position [0, 0]
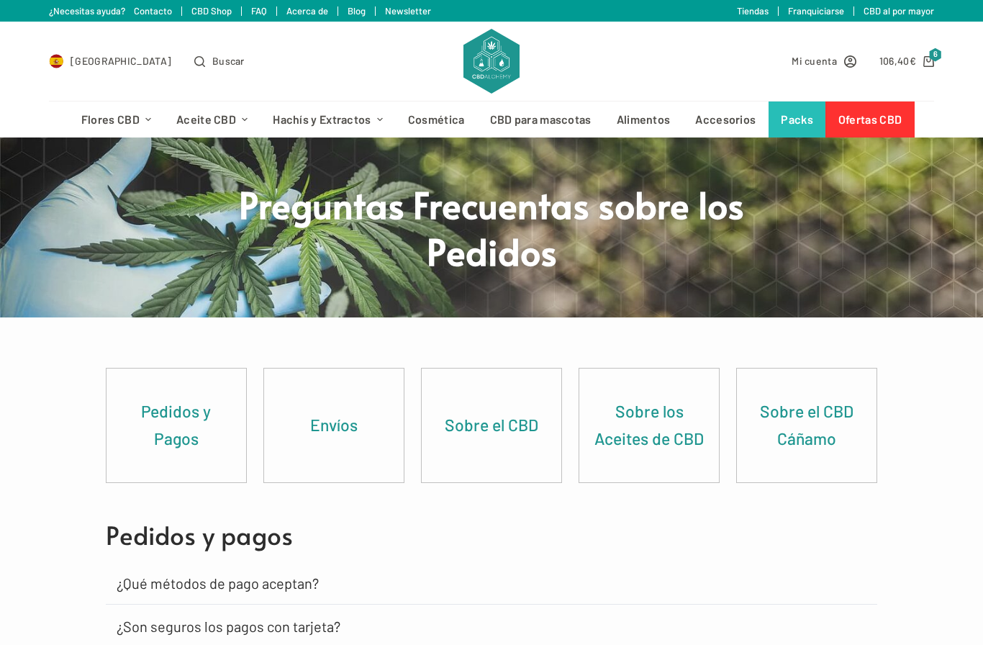
click at [930, 63] on icon "Carro de compra" at bounding box center [928, 61] width 11 height 11
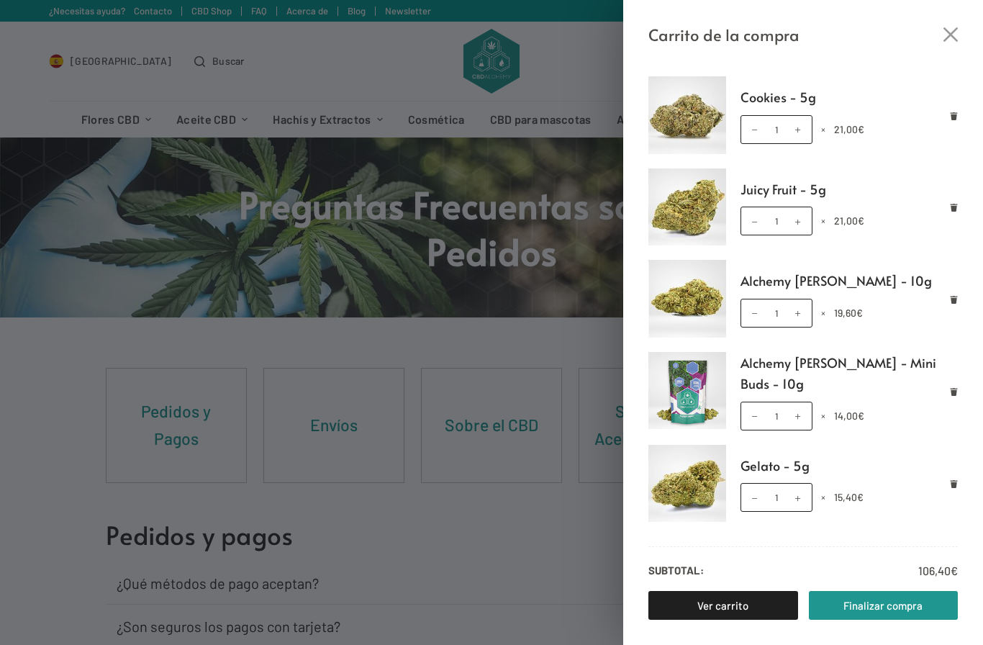
click at [489, 345] on div "Carrito de la compra Cookies - 5g Cookies - 5g cantidad 1 × 21,00 € Juicy Fruit…" at bounding box center [491, 322] width 983 height 645
